Goal: Task Accomplishment & Management: Manage account settings

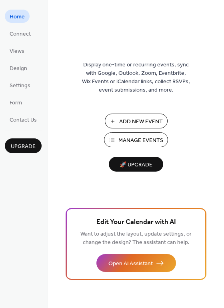
click at [137, 138] on span "Manage Events" at bounding box center [140, 140] width 45 height 8
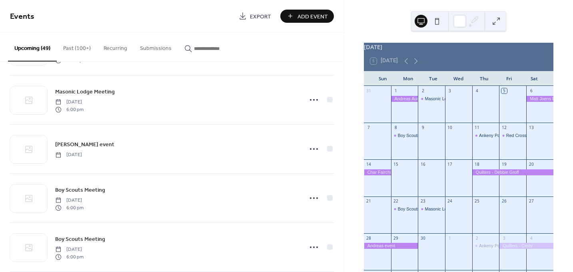
scroll to position [1081, 0]
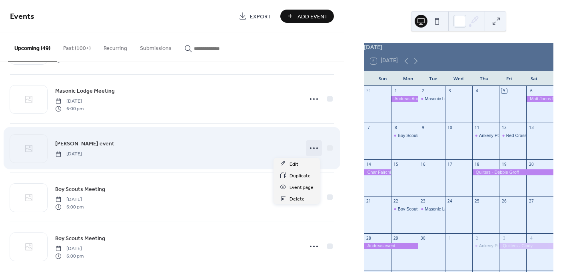
click at [310, 148] on icon at bounding box center [313, 148] width 13 height 13
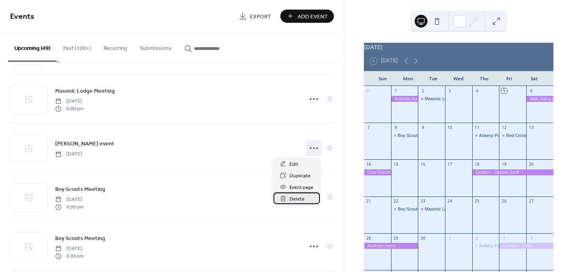
click at [293, 199] on span "Delete" at bounding box center [296, 199] width 15 height 8
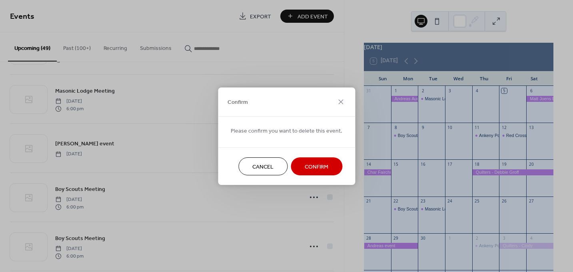
click at [305, 166] on span "Confirm" at bounding box center [317, 167] width 24 height 8
